Goal: Use online tool/utility: Use online tool/utility

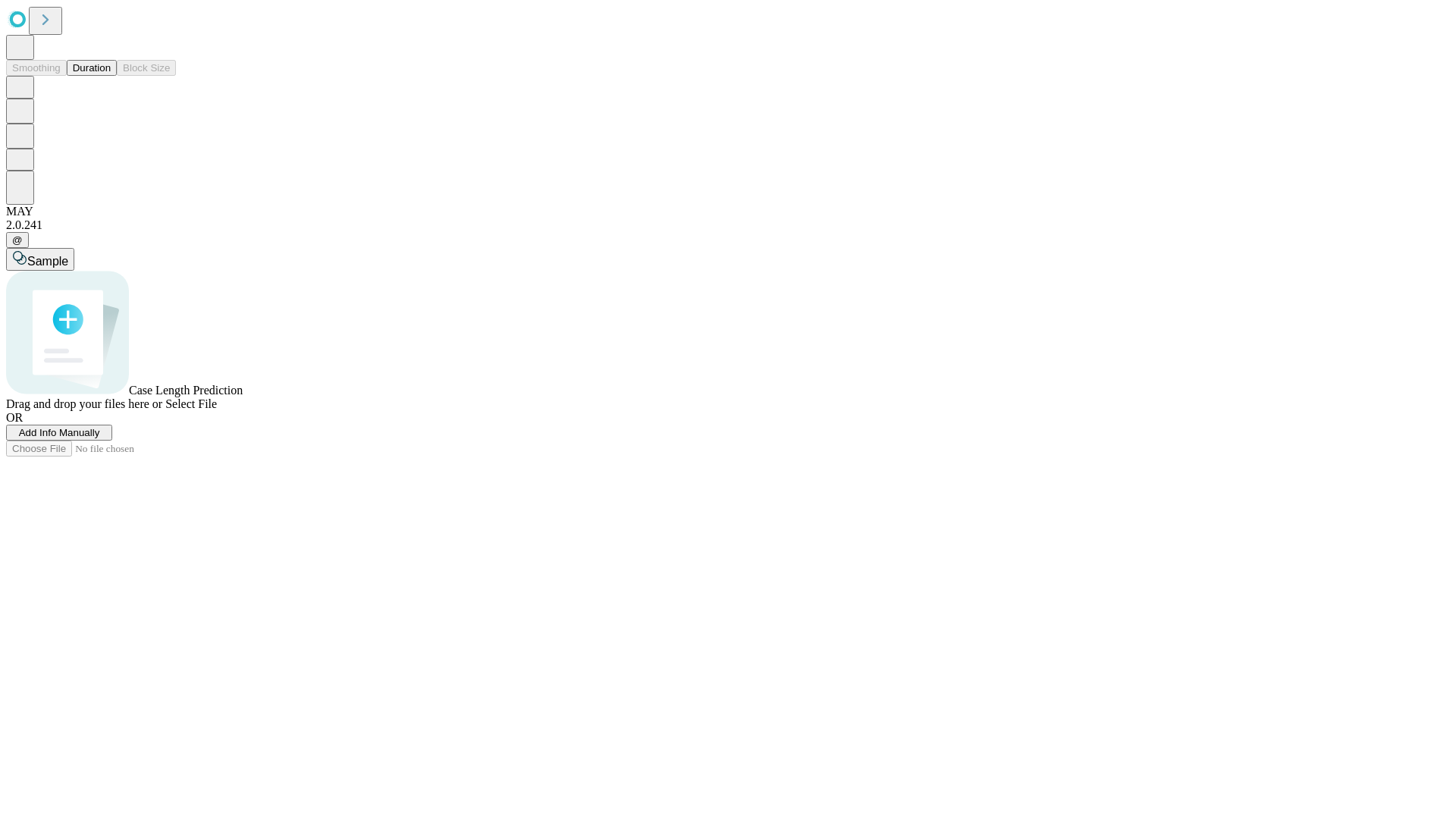
click at [111, 76] on button "Duration" at bounding box center [92, 68] width 50 height 16
click at [68, 255] on span "Sample" at bounding box center [47, 261] width 41 height 13
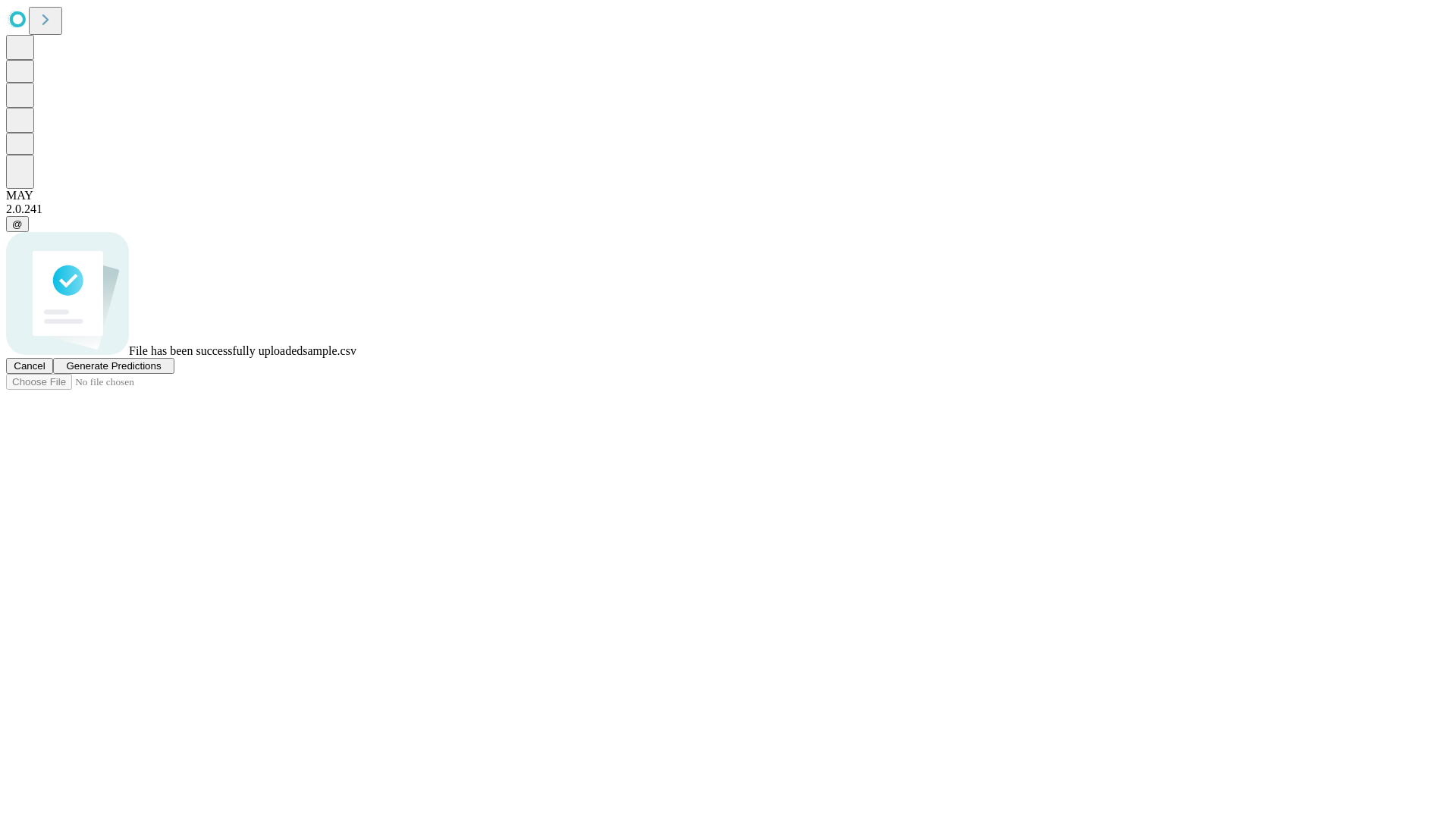
click at [161, 371] on span "Generate Predictions" at bounding box center [114, 365] width 95 height 12
